Goal: Information Seeking & Learning: Learn about a topic

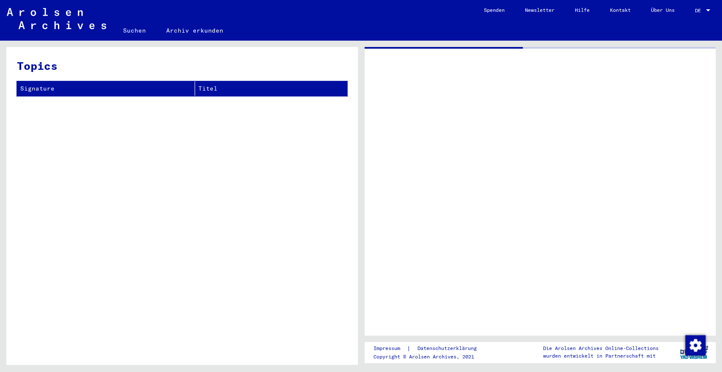
click at [456, 266] on div at bounding box center [541, 191] width 352 height 288
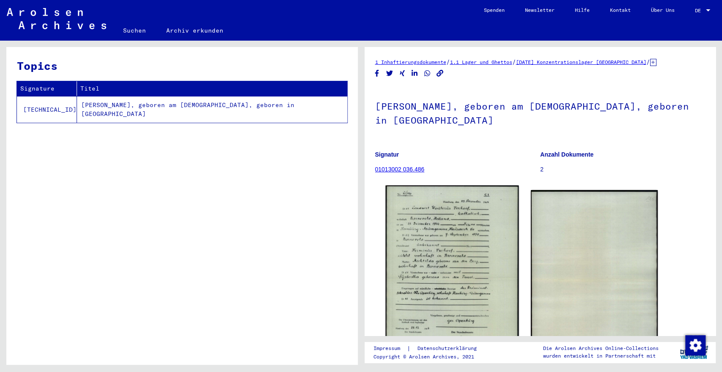
click at [455, 251] on img at bounding box center [451, 278] width 133 height 187
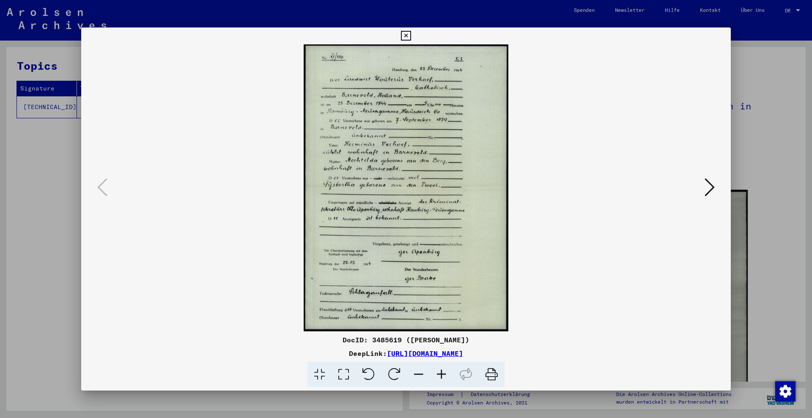
click at [450, 371] on icon at bounding box center [441, 375] width 23 height 26
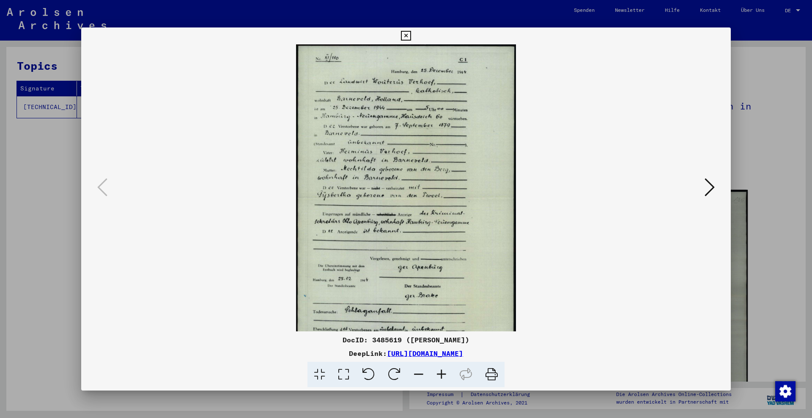
click at [447, 371] on icon at bounding box center [441, 375] width 23 height 26
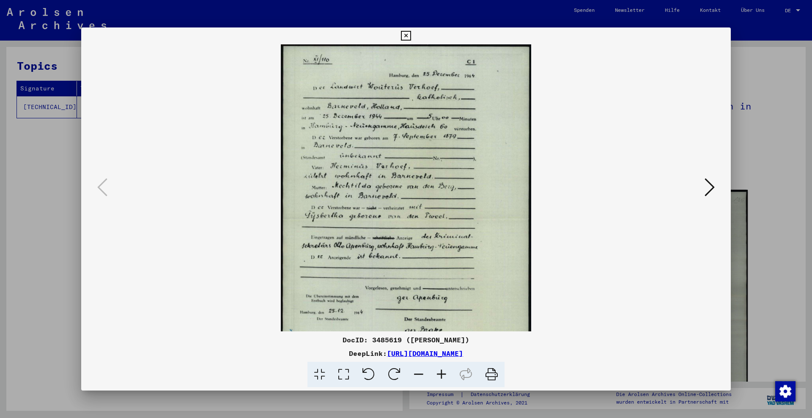
click at [447, 371] on icon at bounding box center [441, 375] width 23 height 26
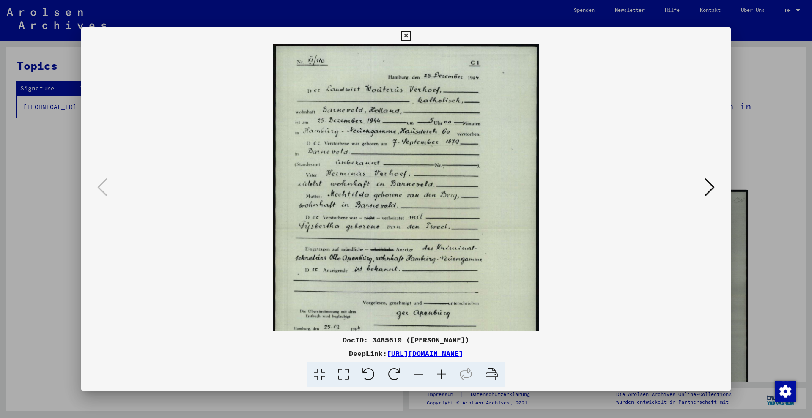
click at [447, 371] on icon at bounding box center [441, 375] width 23 height 26
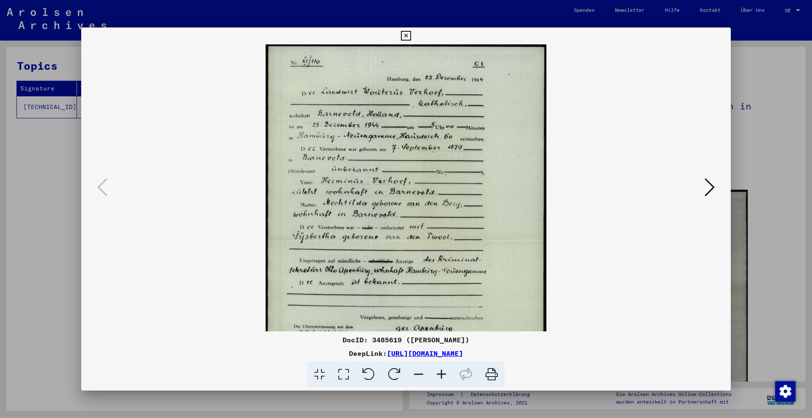
click at [447, 371] on icon at bounding box center [441, 375] width 23 height 26
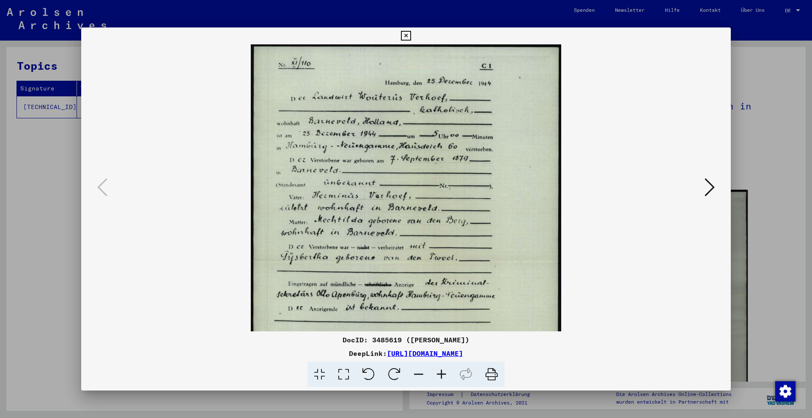
click at [447, 371] on icon at bounding box center [441, 375] width 23 height 26
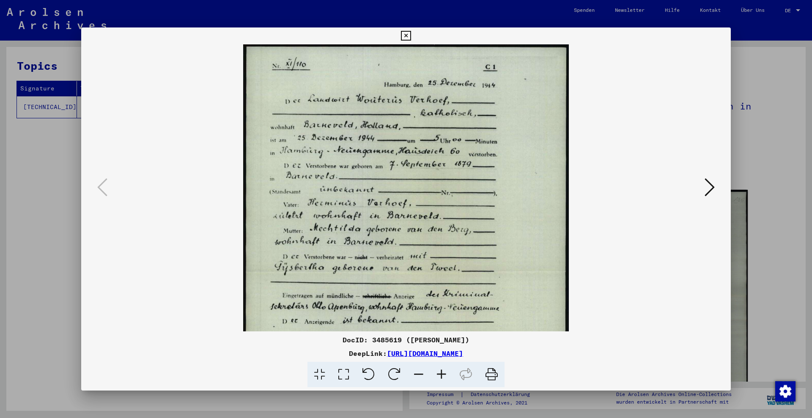
click at [447, 371] on icon at bounding box center [441, 375] width 23 height 26
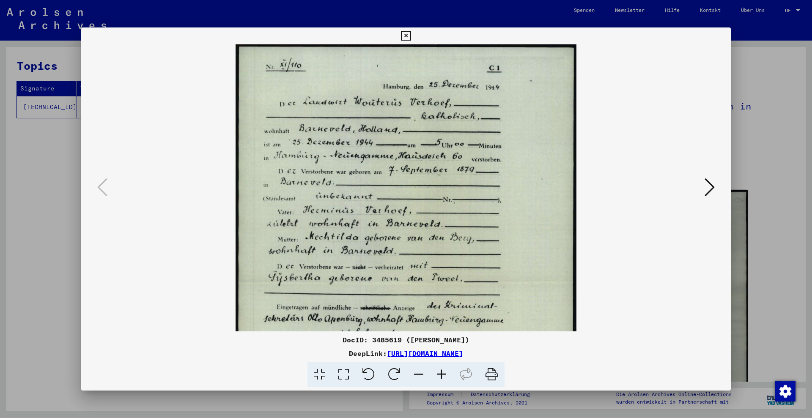
click at [447, 371] on icon at bounding box center [441, 375] width 23 height 26
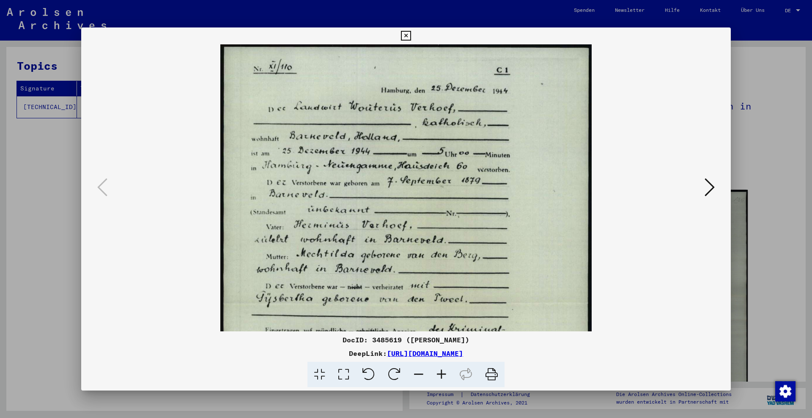
click at [447, 371] on icon at bounding box center [441, 375] width 23 height 26
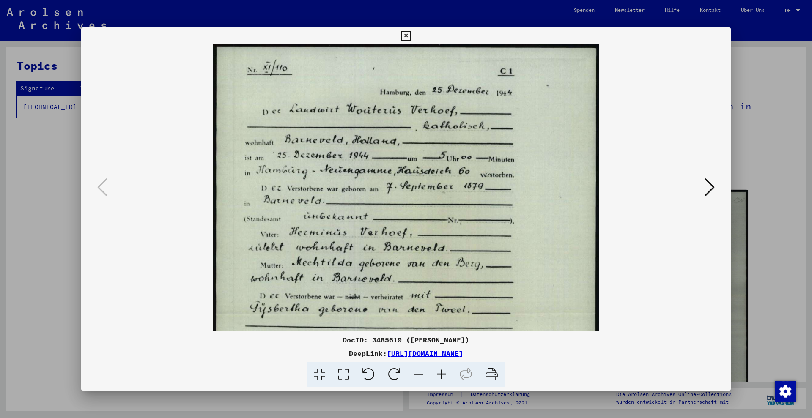
click at [447, 371] on icon at bounding box center [441, 375] width 23 height 26
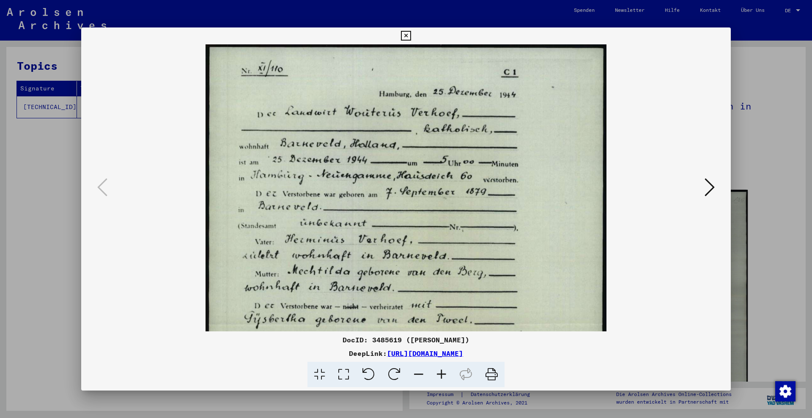
click at [447, 371] on icon at bounding box center [441, 375] width 23 height 26
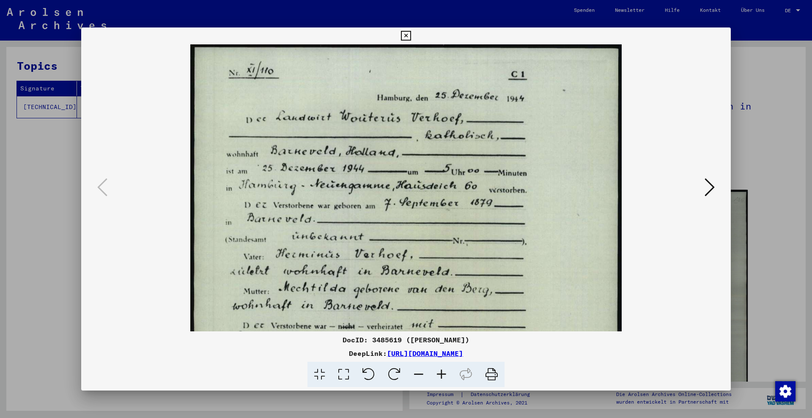
click at [447, 371] on icon at bounding box center [441, 375] width 23 height 26
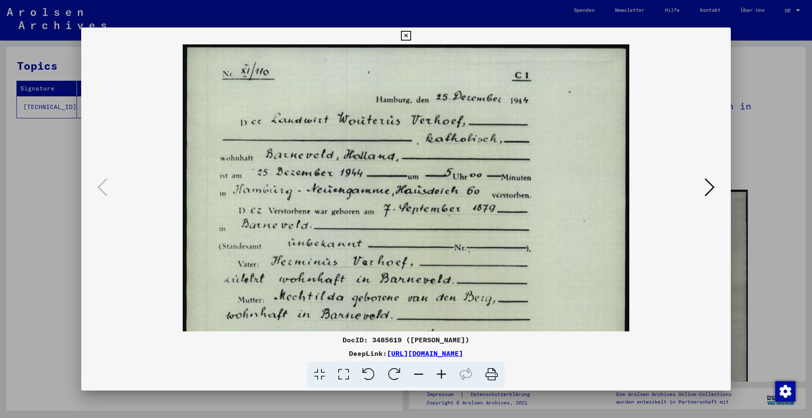
click at [447, 371] on icon at bounding box center [441, 375] width 23 height 26
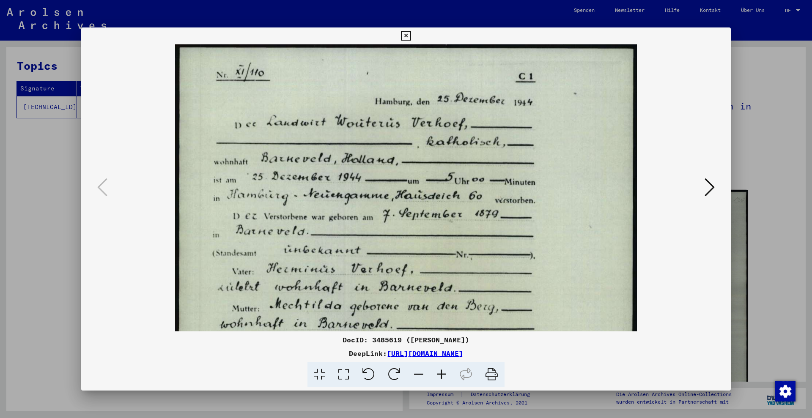
click at [447, 371] on icon at bounding box center [441, 375] width 23 height 26
click at [722, 157] on div at bounding box center [406, 209] width 812 height 418
